Goal: Information Seeking & Learning: Learn about a topic

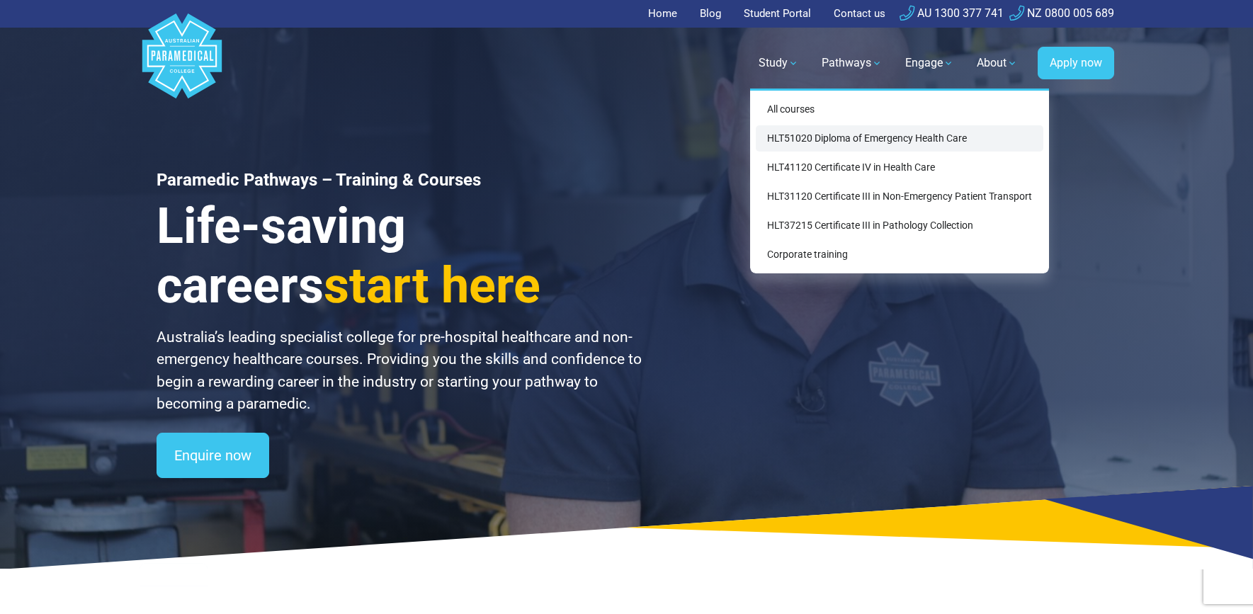
click at [834, 132] on link "HLT51020 Diploma of Emergency Health Care" at bounding box center [900, 138] width 288 height 26
